Goal: Book appointment/travel/reservation

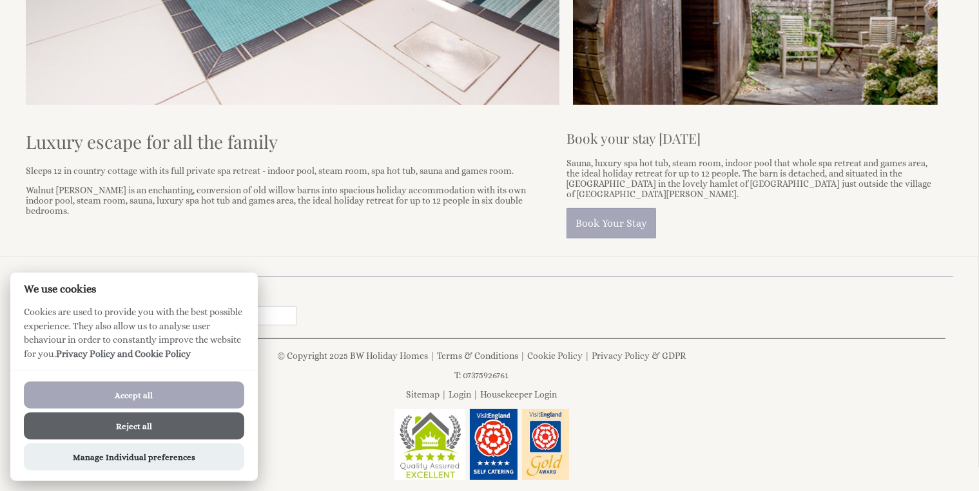
scroll to position [543, 0]
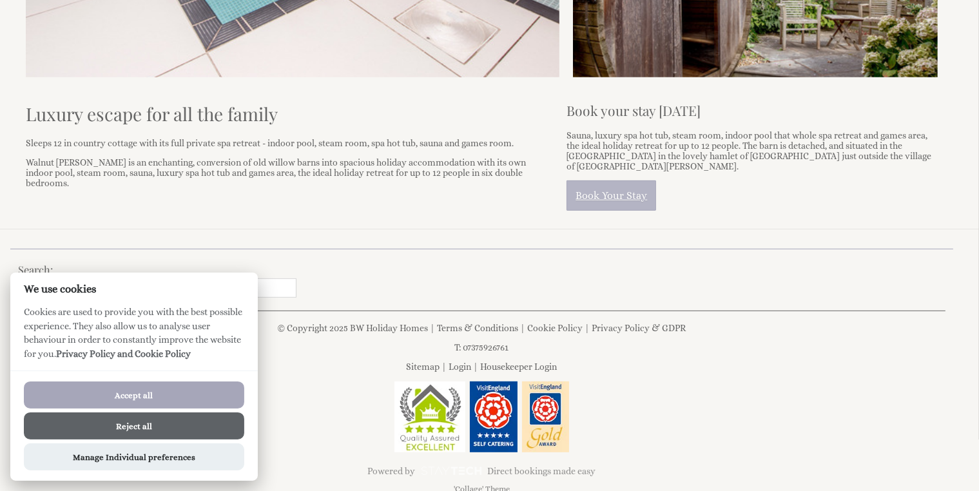
click at [583, 180] on link "Book Your Stay" at bounding box center [611, 195] width 90 height 30
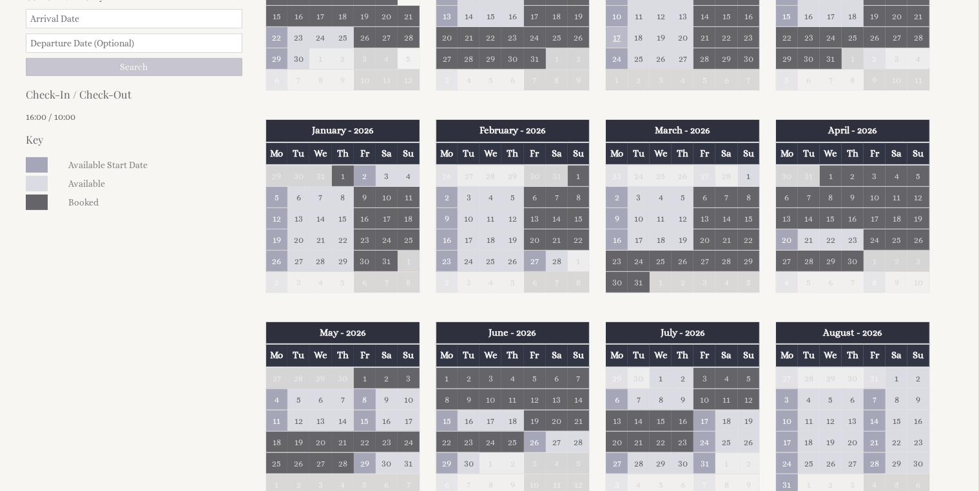
scroll to position [580, 0]
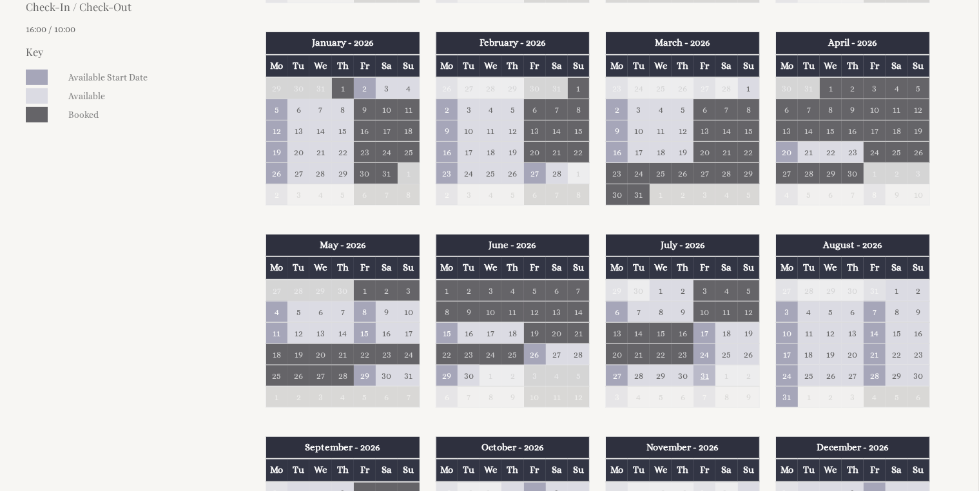
click at [698, 367] on td "31" at bounding box center [704, 375] width 22 height 21
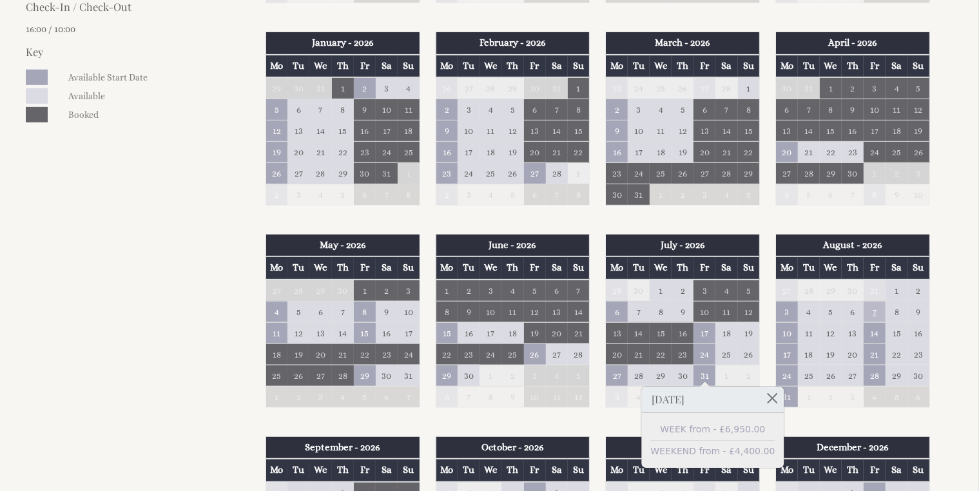
click at [878, 303] on td "7" at bounding box center [874, 311] width 22 height 21
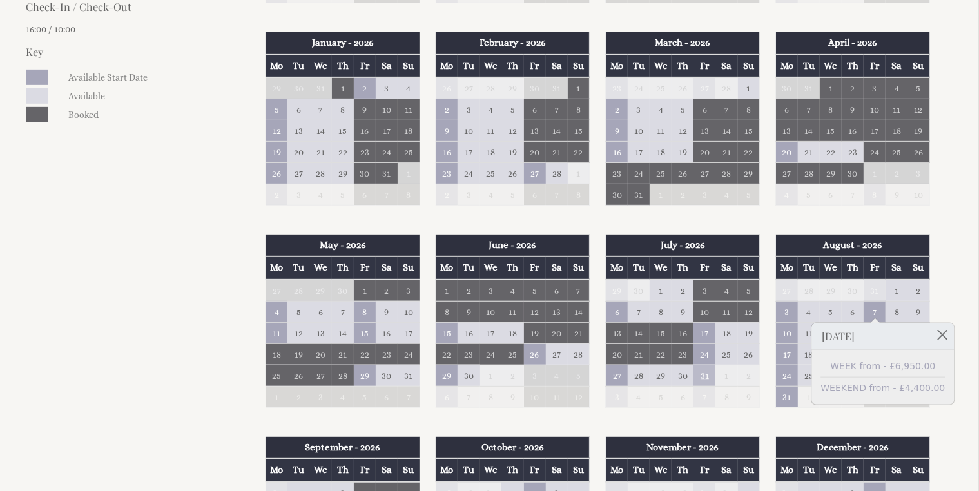
click at [700, 371] on td "31" at bounding box center [704, 375] width 22 height 21
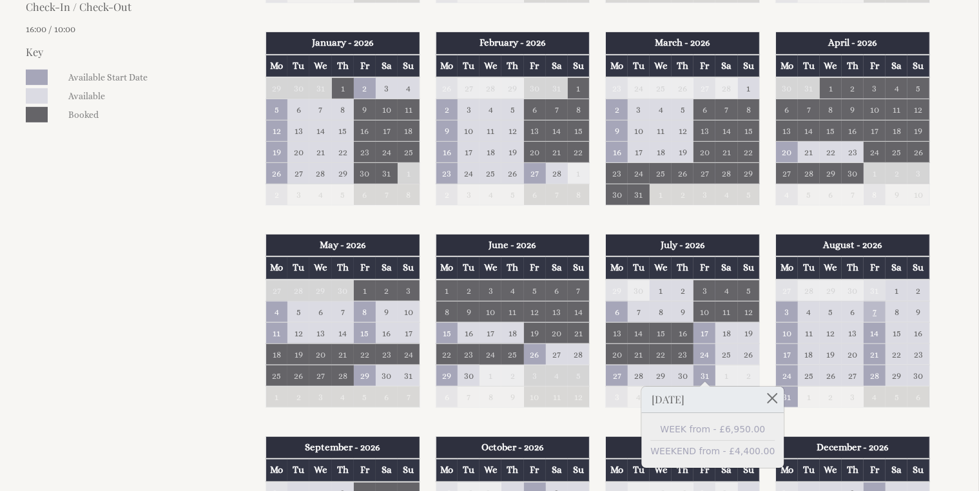
click at [878, 307] on td "7" at bounding box center [874, 311] width 22 height 21
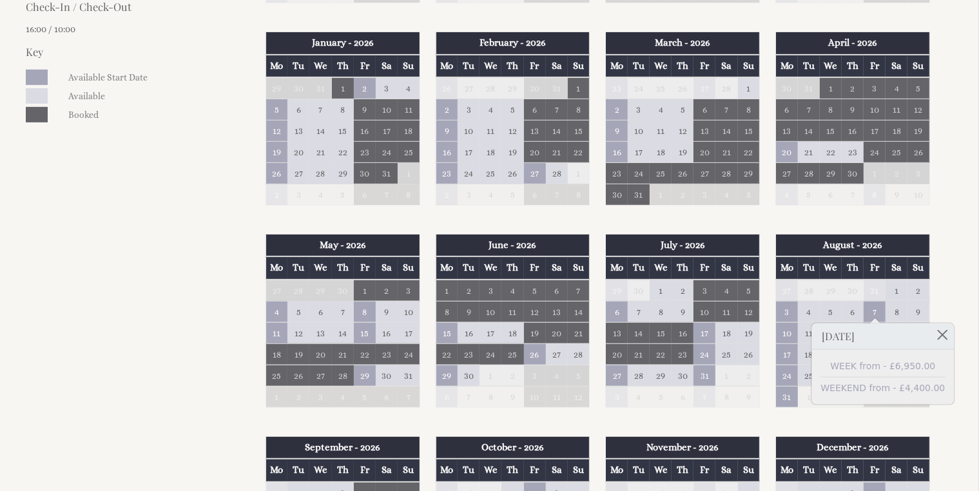
click at [873, 334] on h3 "[DATE]" at bounding box center [882, 336] width 142 height 26
click at [702, 369] on td "31" at bounding box center [704, 375] width 22 height 21
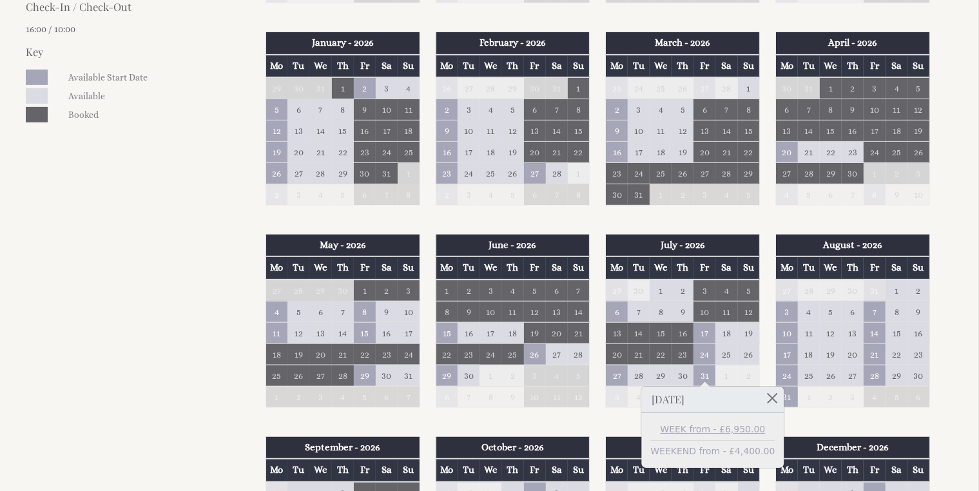
click at [701, 434] on link "WEEK from - £6,950.00" at bounding box center [712, 430] width 124 height 14
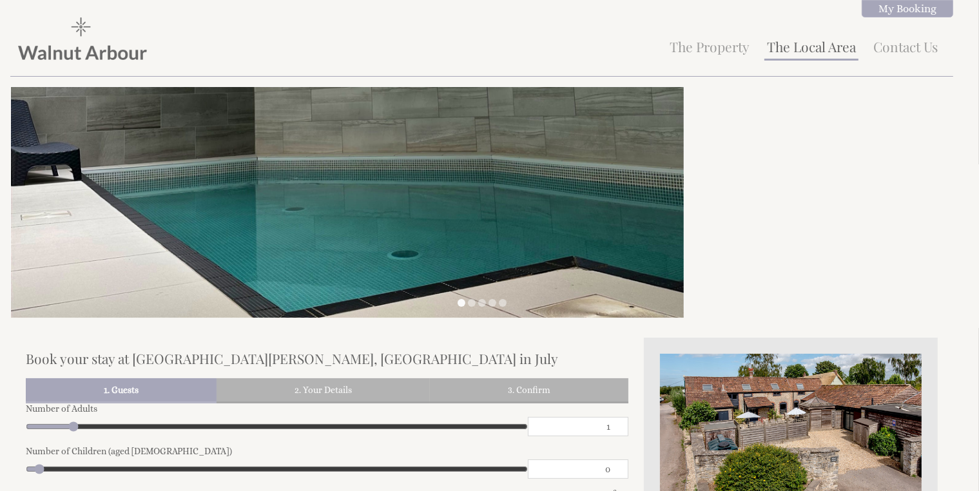
click at [835, 53] on link "The Local Area" at bounding box center [811, 46] width 89 height 18
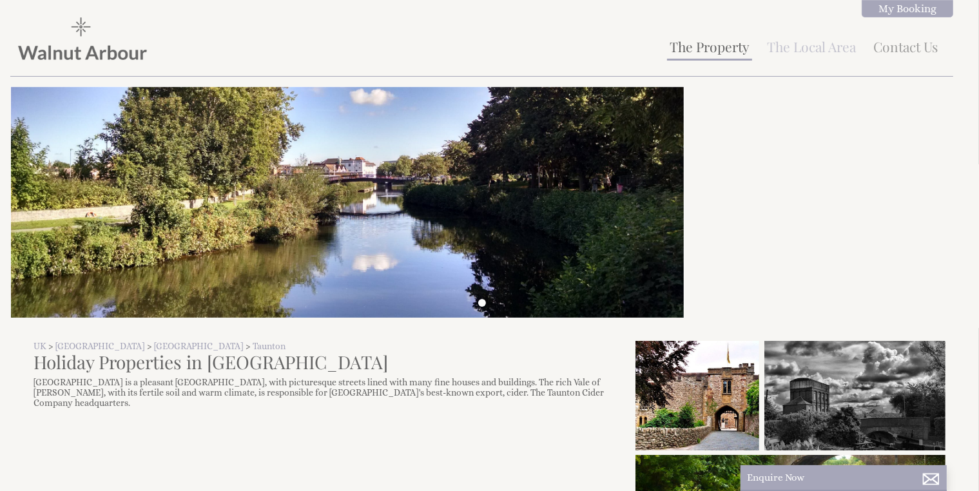
click at [707, 50] on link "The Property" at bounding box center [710, 46] width 80 height 18
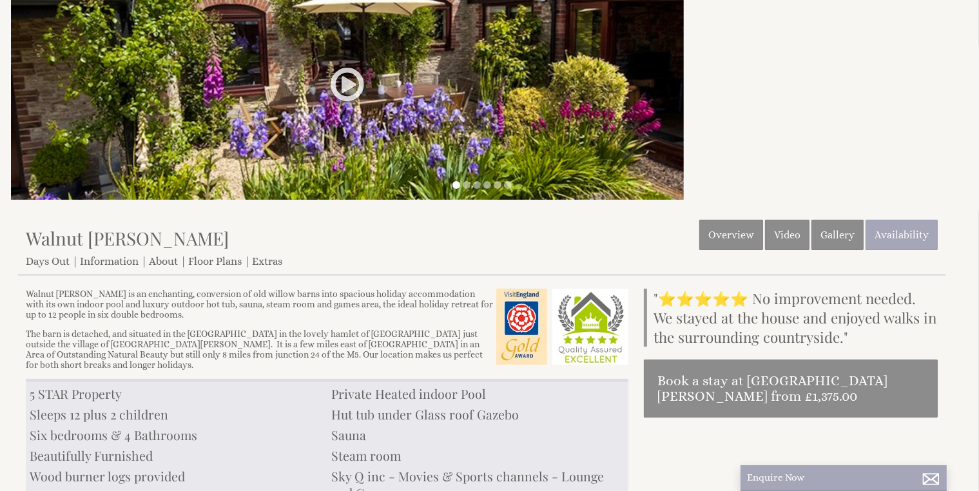
scroll to position [129, 0]
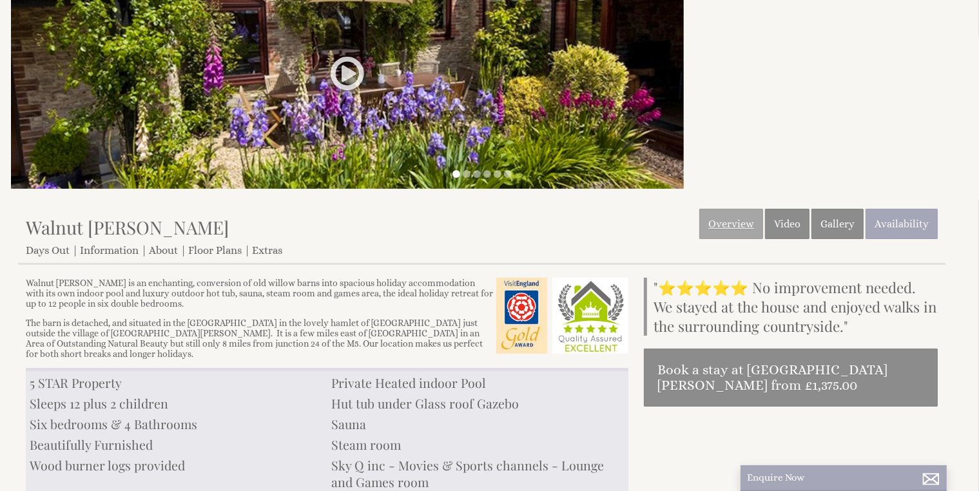
click at [747, 222] on link "Overview" at bounding box center [731, 224] width 64 height 30
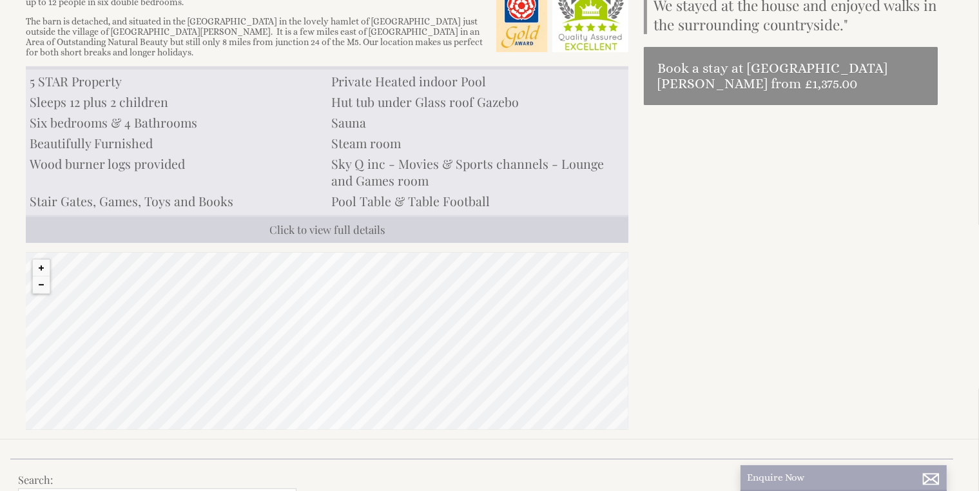
scroll to position [515, 0]
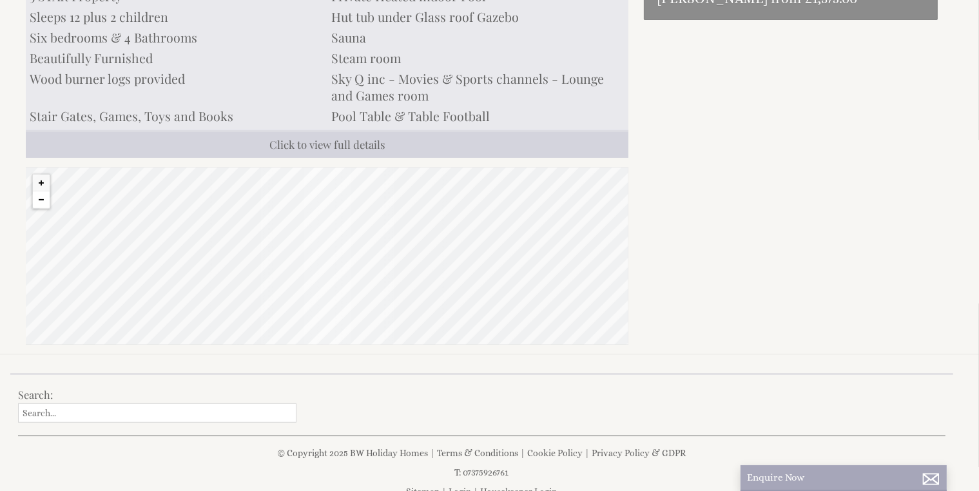
click at [43, 191] on button "Zoom out" at bounding box center [41, 199] width 17 height 17
click at [44, 191] on button "Zoom out" at bounding box center [41, 199] width 17 height 17
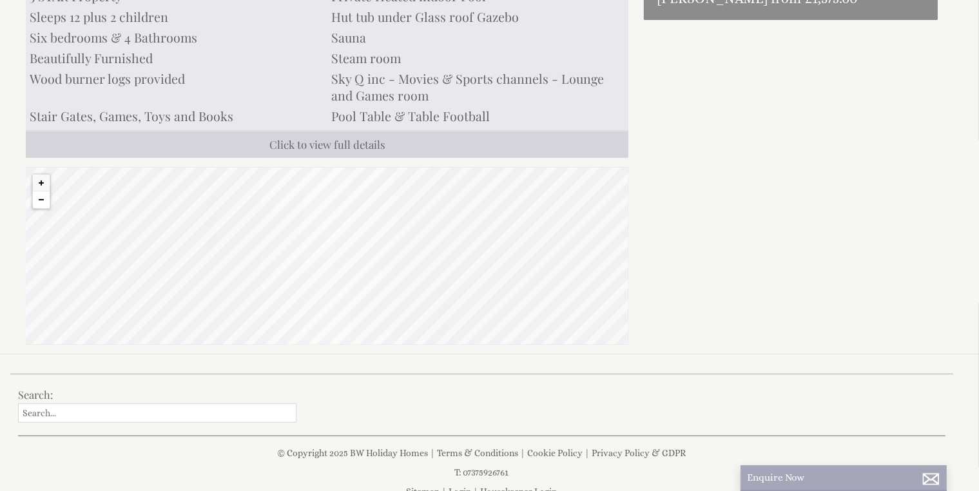
click at [45, 191] on button "Zoom out" at bounding box center [41, 199] width 17 height 17
drag, startPoint x: 405, startPoint y: 245, endPoint x: 477, endPoint y: 293, distance: 86.9
click at [490, 305] on div "© MapTiler © OpenStreetMap contributors" at bounding box center [327, 256] width 602 height 177
